Goal: Task Accomplishment & Management: Use online tool/utility

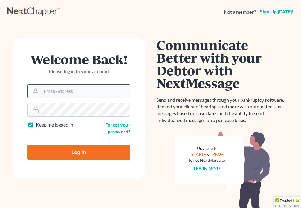
click at [52, 92] on input "Email Address" at bounding box center [85, 91] width 89 height 13
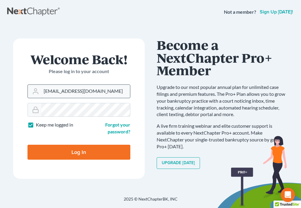
type input "[EMAIL_ADDRESS][DOMAIN_NAME]"
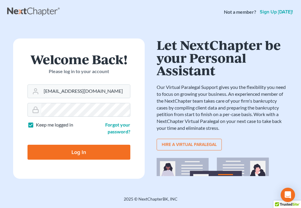
click at [67, 157] on input "Log In" at bounding box center [79, 152] width 103 height 15
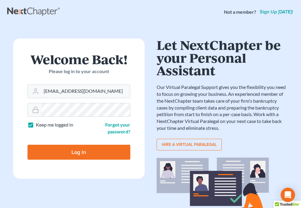
type input "Thinking..."
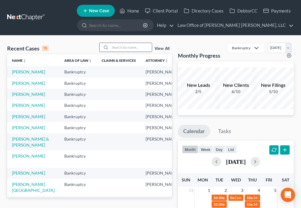
click at [120, 45] on input "search" at bounding box center [131, 47] width 42 height 9
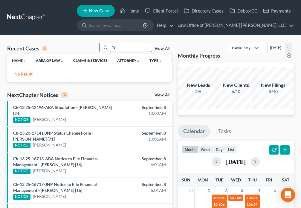
type input "T"
type input "[PERSON_NAME]"
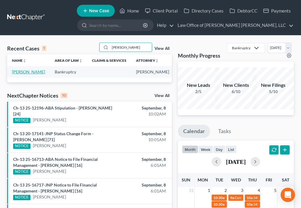
click at [17, 74] on link "[PERSON_NAME]" at bounding box center [28, 71] width 33 height 5
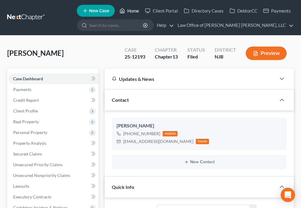
click at [132, 8] on link "Home" at bounding box center [129, 10] width 25 height 11
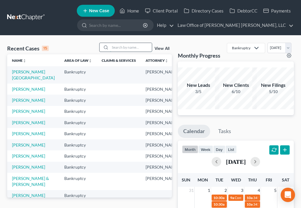
click at [126, 47] on input "search" at bounding box center [131, 47] width 42 height 9
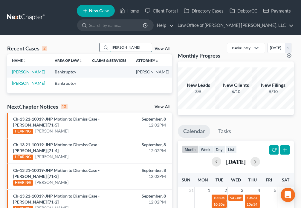
click at [129, 49] on input "[PERSON_NAME]" at bounding box center [131, 47] width 42 height 9
type input "T"
type input "[PERSON_NAME]"
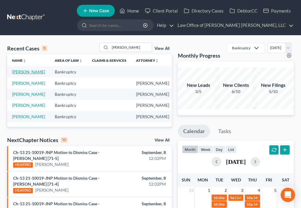
click at [20, 74] on link "[PERSON_NAME]" at bounding box center [28, 71] width 33 height 5
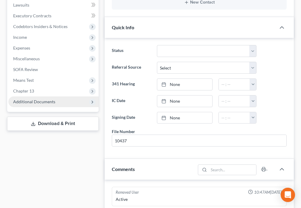
scroll to position [64, 0]
click at [49, 104] on span "Additional Documents" at bounding box center [34, 101] width 42 height 5
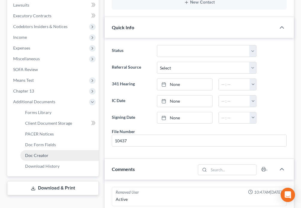
click at [58, 157] on link "Doc Creator" at bounding box center [59, 155] width 78 height 11
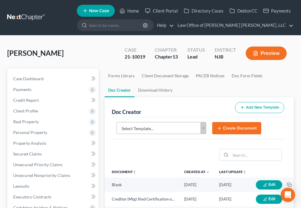
click at [201, 130] on body "Home New Case Client Portal Directory Cases DebtorCC Payments Law Office of [PE…" at bounding box center [150, 200] width 301 height 400
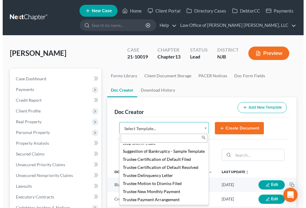
scroll to position [879, 0]
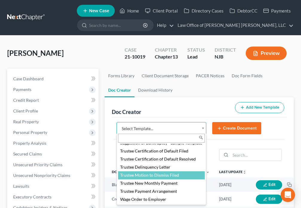
select select "89031"
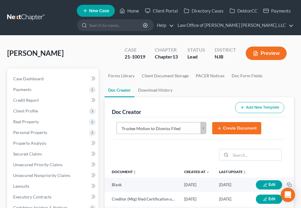
click at [240, 130] on button "Create Document" at bounding box center [236, 128] width 49 height 13
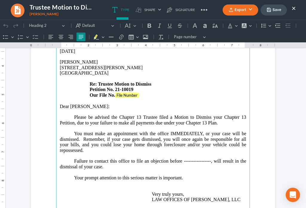
scroll to position [112, 0]
click at [208, 158] on p "Failure to contact this office to file an objection before -----------------, w…" at bounding box center [153, 166] width 187 height 16
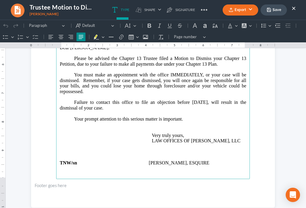
scroll to position [181, 0]
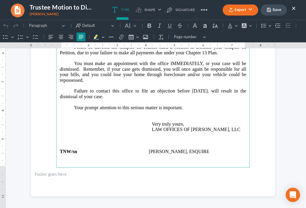
click at [192, 105] on p "Your prompt attention to this serious matter is important." at bounding box center [153, 107] width 187 height 5
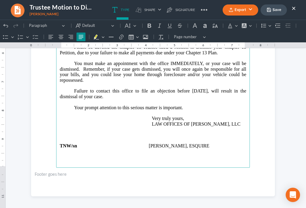
click at [77, 146] on main "LAW OFFICES OF [PERSON_NAME] [PERSON_NAME], LLC [STREET_ADDRESS][US_STATE] Tele…" at bounding box center [153, 39] width 194 height 258
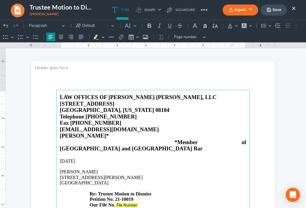
scroll to position [0, 0]
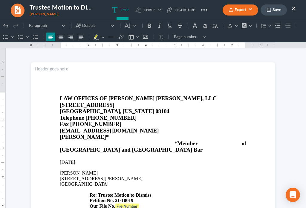
click at [274, 10] on button "Save" at bounding box center [274, 9] width 26 height 11
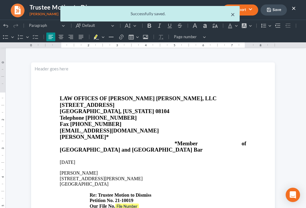
click at [232, 15] on button "×" at bounding box center [233, 14] width 4 height 7
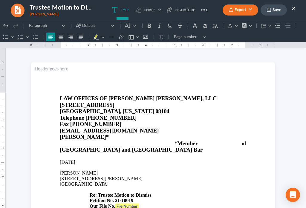
click at [233, 13] on button "Export" at bounding box center [241, 9] width 36 height 11
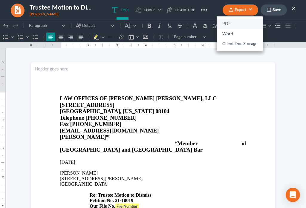
click at [225, 24] on link "PDF" at bounding box center [240, 24] width 46 height 10
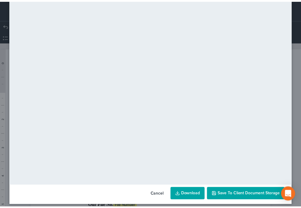
scroll to position [42, 0]
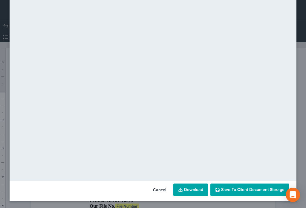
click at [254, 191] on span "Save to Client Document Storage" at bounding box center [252, 189] width 63 height 5
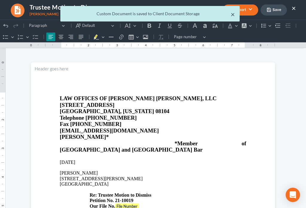
click at [232, 17] on button "×" at bounding box center [233, 14] width 4 height 7
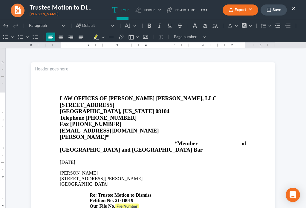
click at [292, 8] on button "×" at bounding box center [294, 7] width 4 height 7
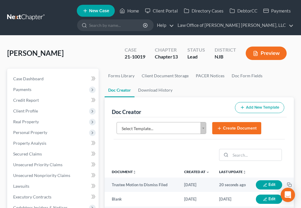
scroll to position [49, 0]
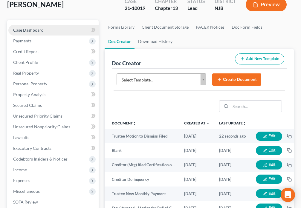
click at [45, 33] on link "Case Dashboard" at bounding box center [53, 30] width 90 height 11
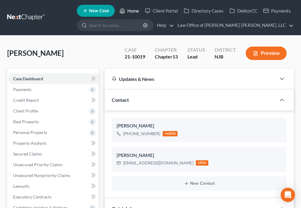
click at [130, 13] on link "Home" at bounding box center [129, 10] width 25 height 11
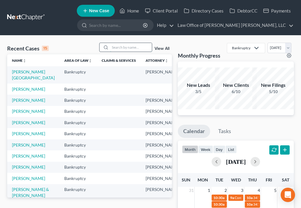
click at [116, 48] on input "search" at bounding box center [131, 47] width 42 height 9
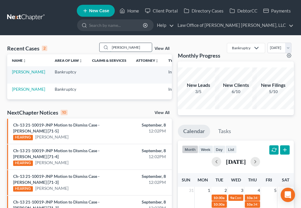
click at [135, 45] on input "[PERSON_NAME]" at bounding box center [131, 47] width 42 height 9
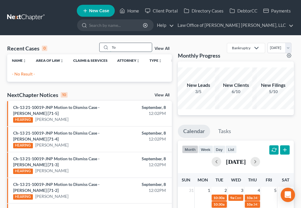
type input "T"
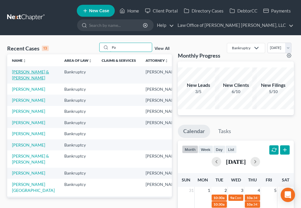
type input "Pa"
click at [20, 77] on link "[PERSON_NAME] & [PERSON_NAME]" at bounding box center [30, 74] width 37 height 11
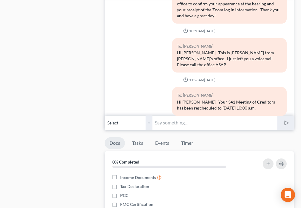
scroll to position [656, 0]
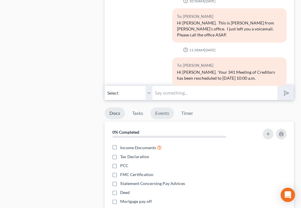
click at [166, 108] on link "Events" at bounding box center [162, 114] width 24 height 12
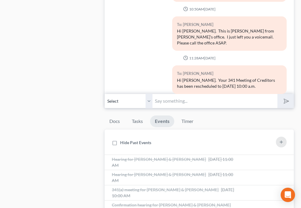
scroll to position [607, 0]
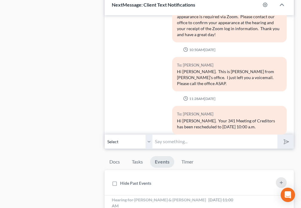
click at [170, 135] on input "text" at bounding box center [214, 142] width 125 height 15
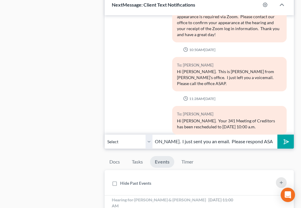
scroll to position [0, 25]
type input "Good [PERSON_NAME]. I just sent you an email. Please respond ASAP."
click at [284, 135] on button "submit" at bounding box center [285, 142] width 16 height 14
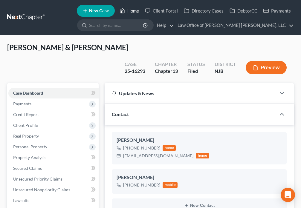
click at [131, 12] on link "Home" at bounding box center [129, 10] width 25 height 11
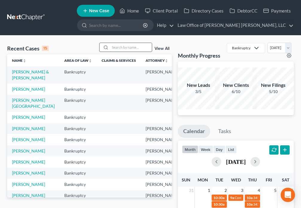
click at [117, 47] on input "search" at bounding box center [131, 47] width 42 height 9
type input "Trusty"
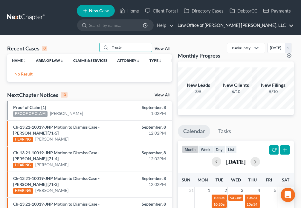
click at [289, 27] on link "Law Office of [PERSON_NAME] [PERSON_NAME], LLC" at bounding box center [234, 25] width 119 height 11
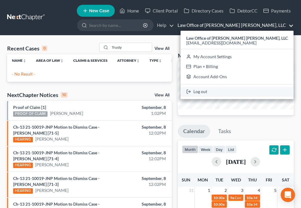
click at [228, 95] on link "Log out" at bounding box center [237, 92] width 113 height 10
